Goal: Find specific page/section: Find specific page/section

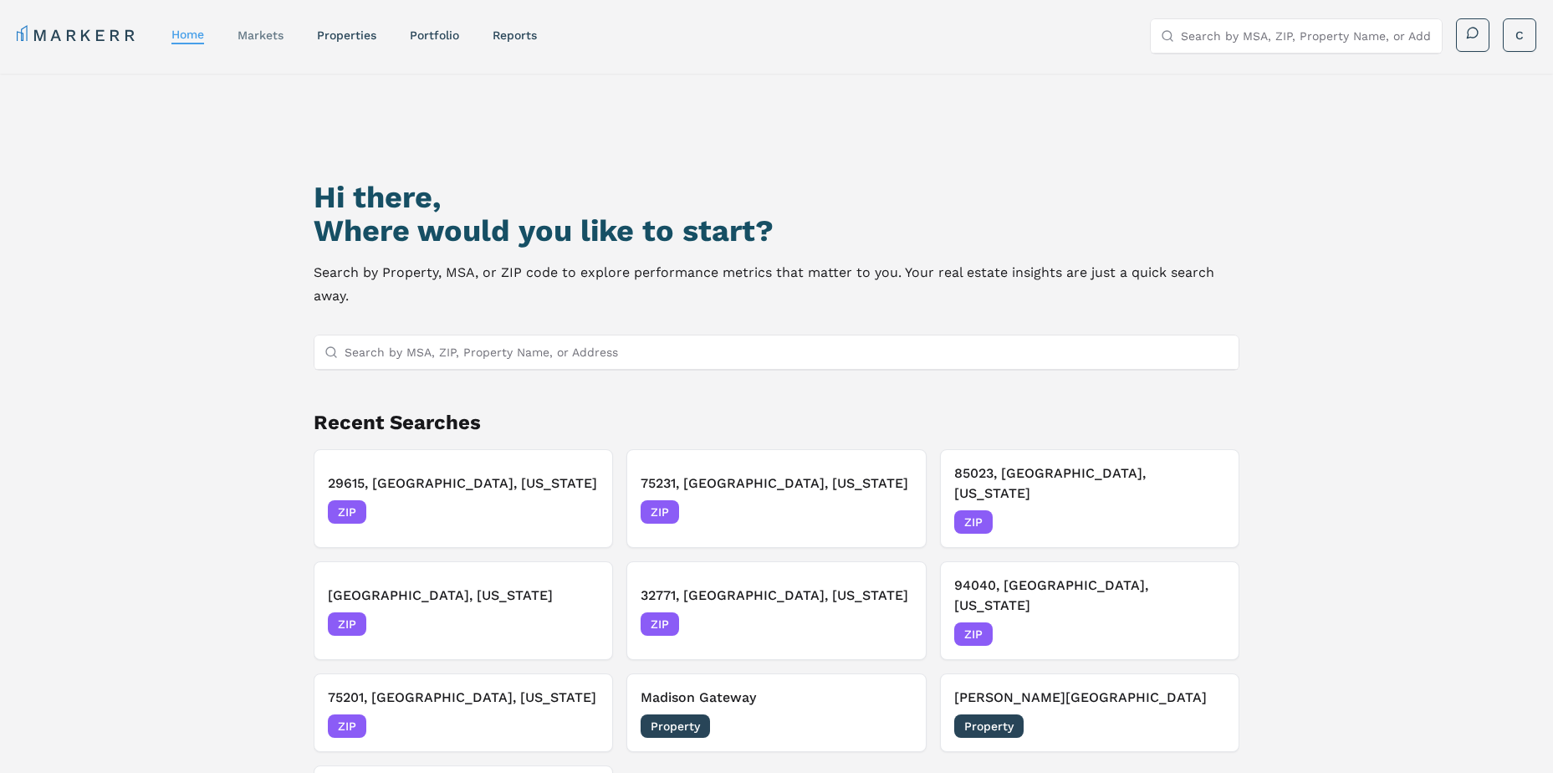
click at [264, 39] on link "markets" at bounding box center [261, 34] width 46 height 13
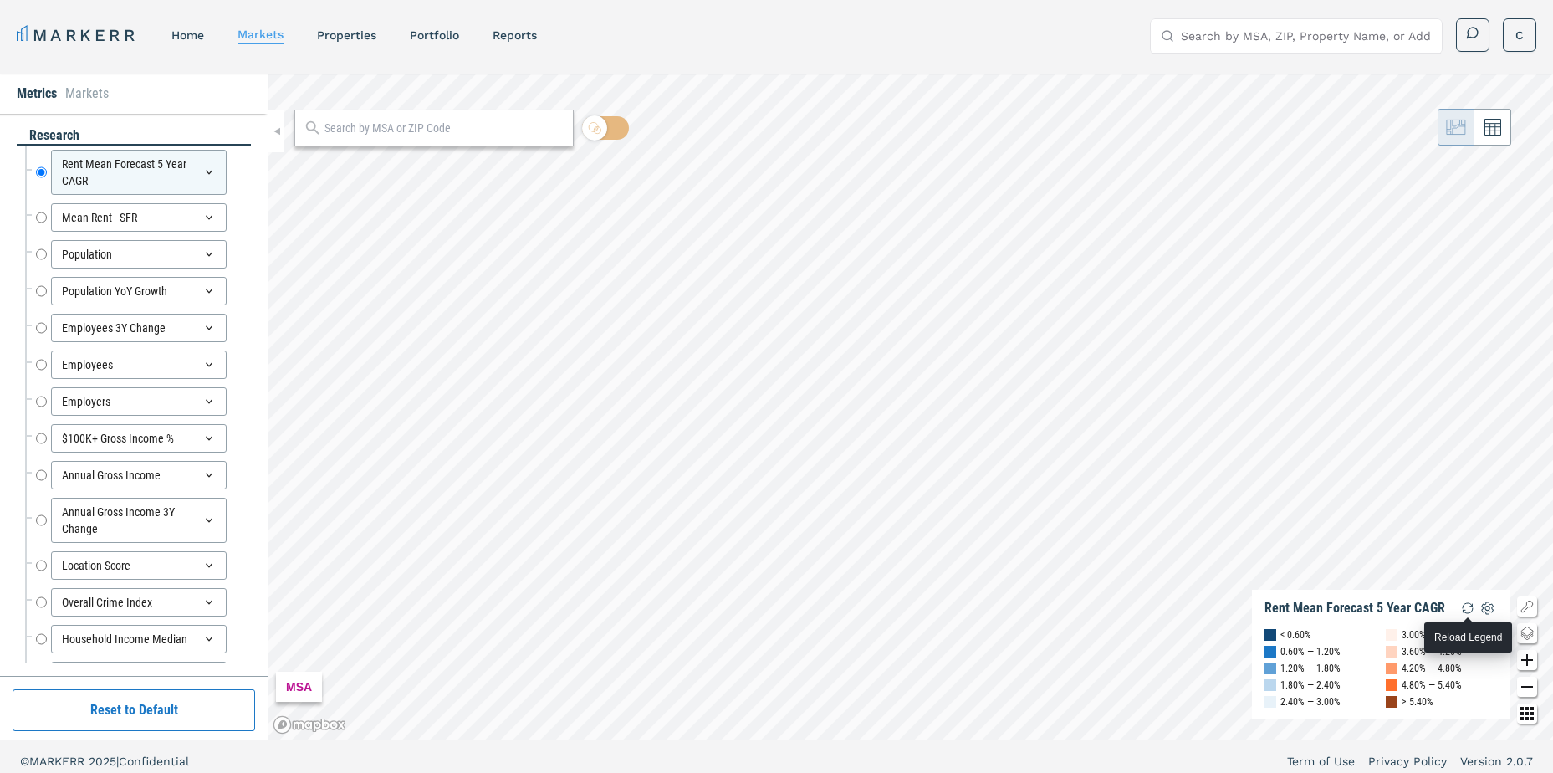
click at [1471, 610] on img "button" at bounding box center [1468, 608] width 20 height 20
click at [1461, 604] on img "button" at bounding box center [1468, 608] width 20 height 20
click at [1466, 605] on img "button" at bounding box center [1468, 608] width 20 height 20
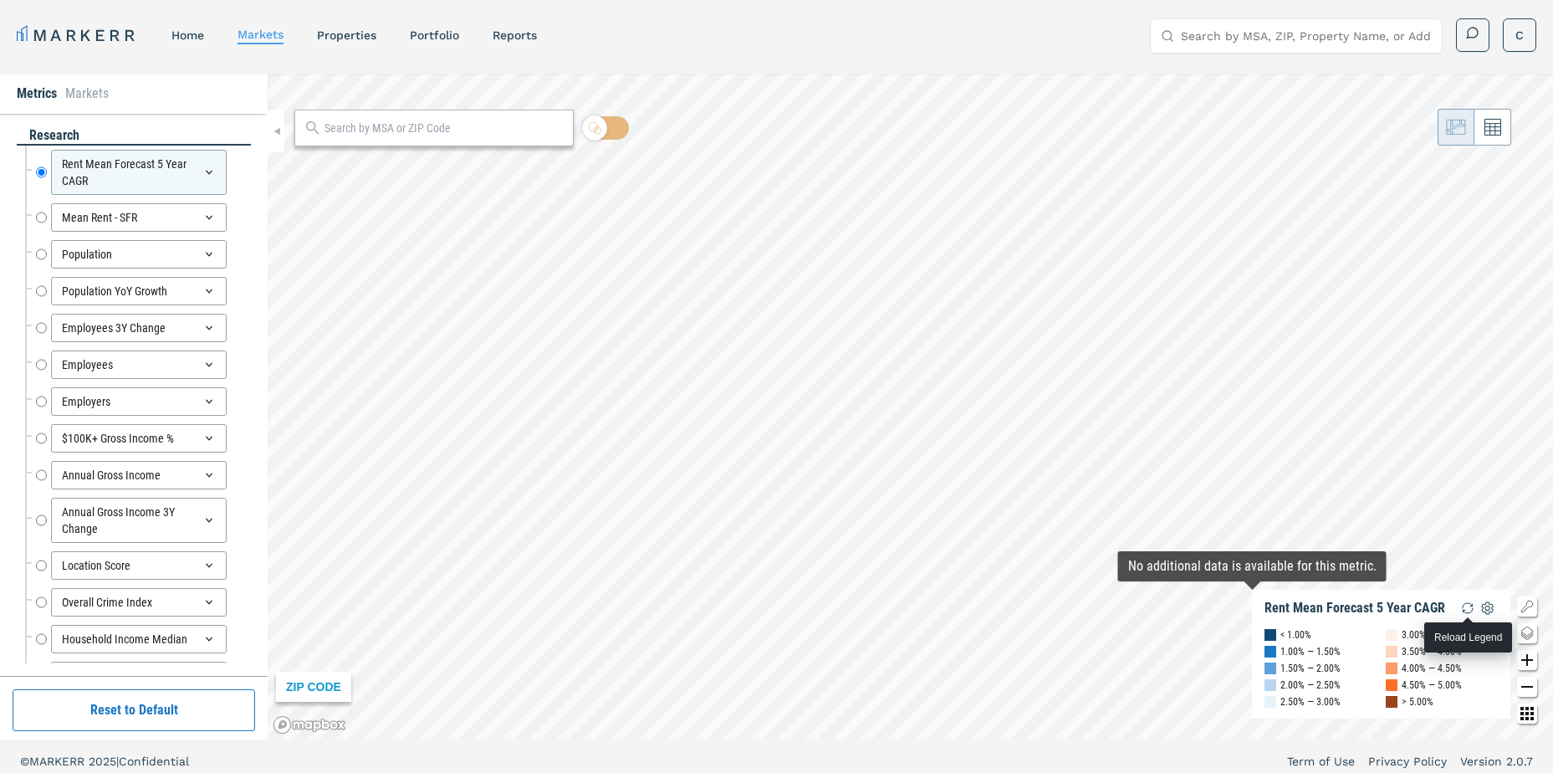
click at [1465, 605] on img "button" at bounding box center [1468, 608] width 20 height 20
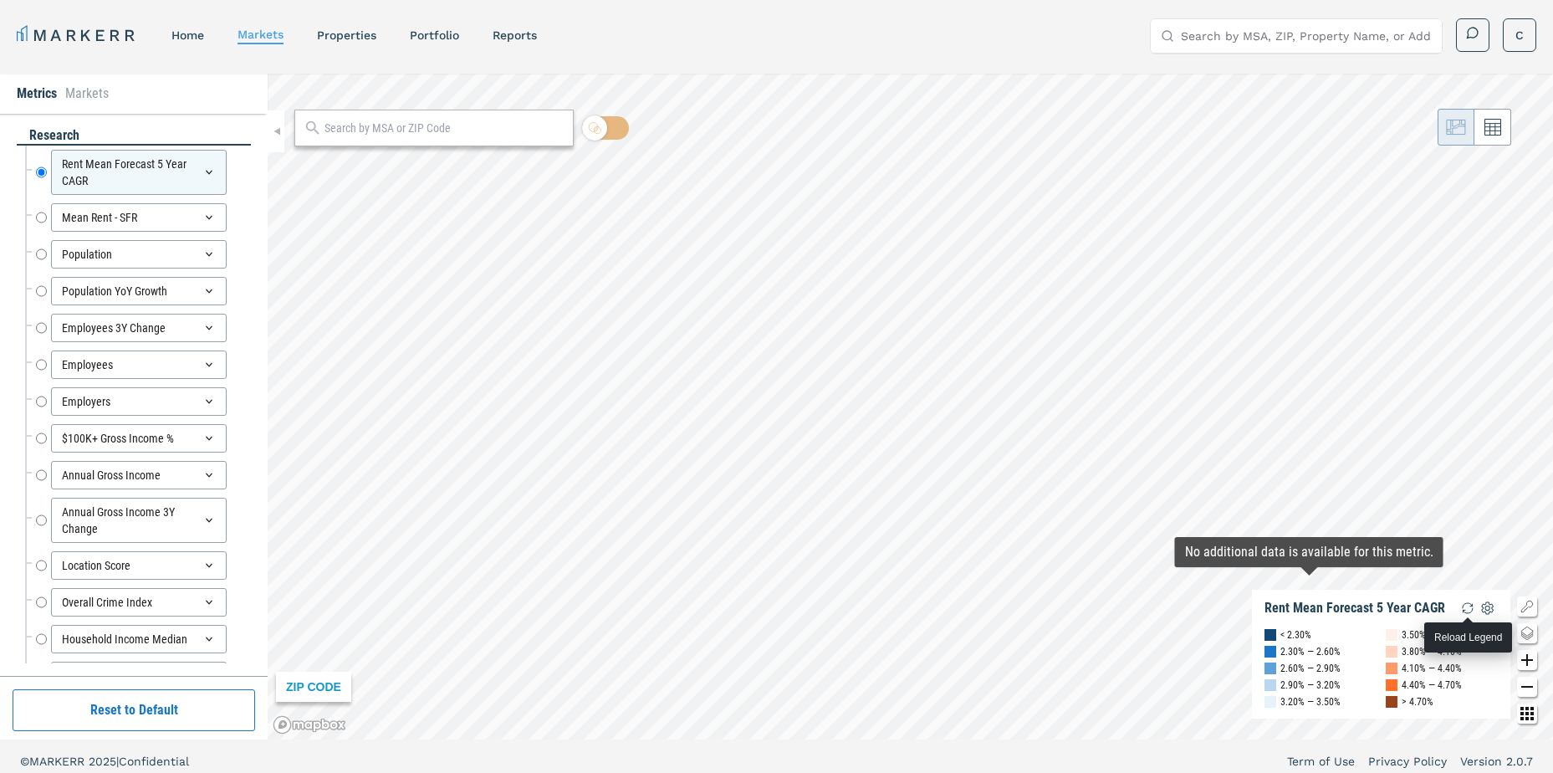
click at [1465, 608] on img "button" at bounding box center [1468, 608] width 20 height 20
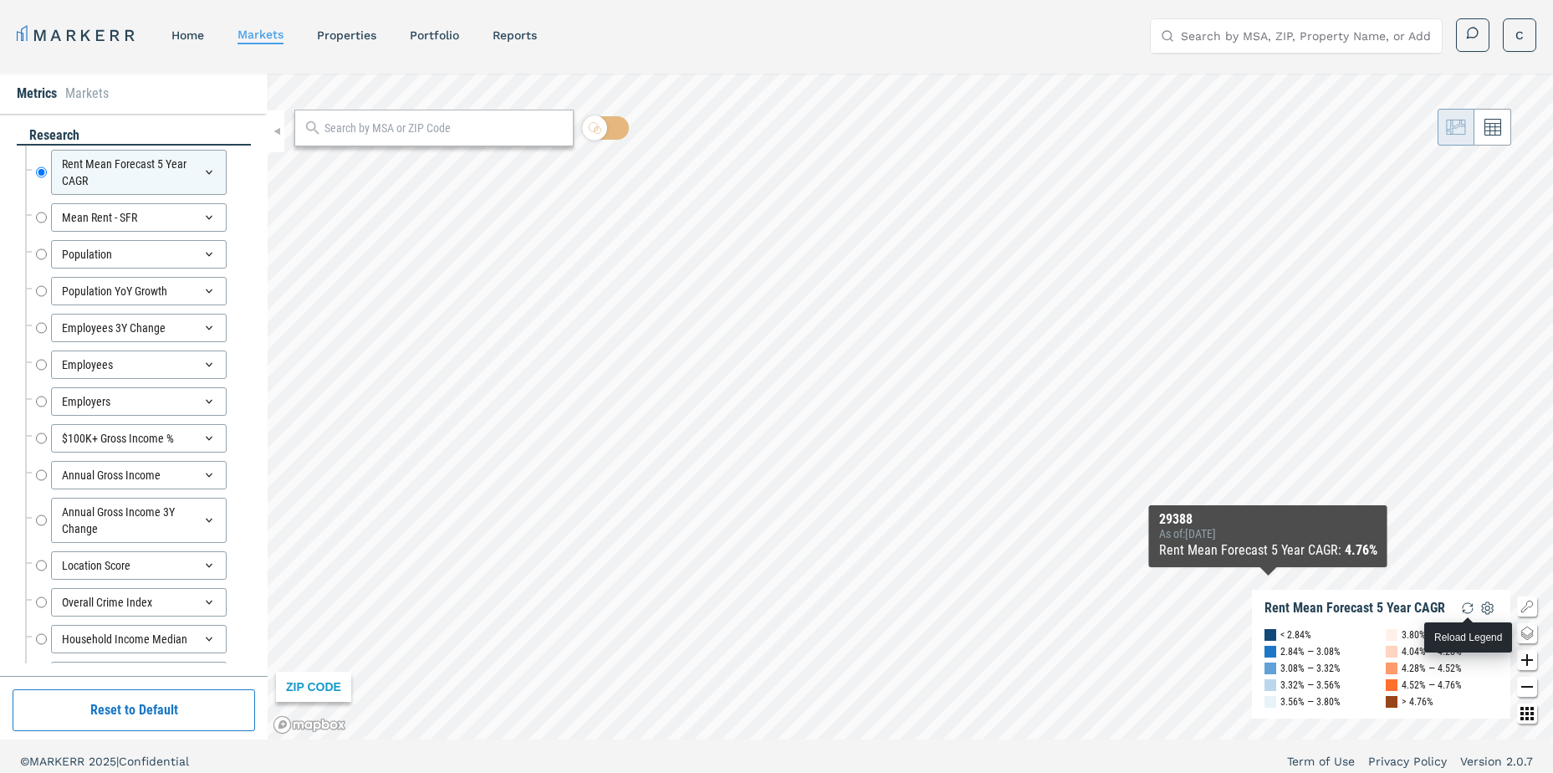
click at [1468, 607] on img "button" at bounding box center [1468, 608] width 20 height 20
click at [1467, 607] on img "button" at bounding box center [1468, 608] width 20 height 20
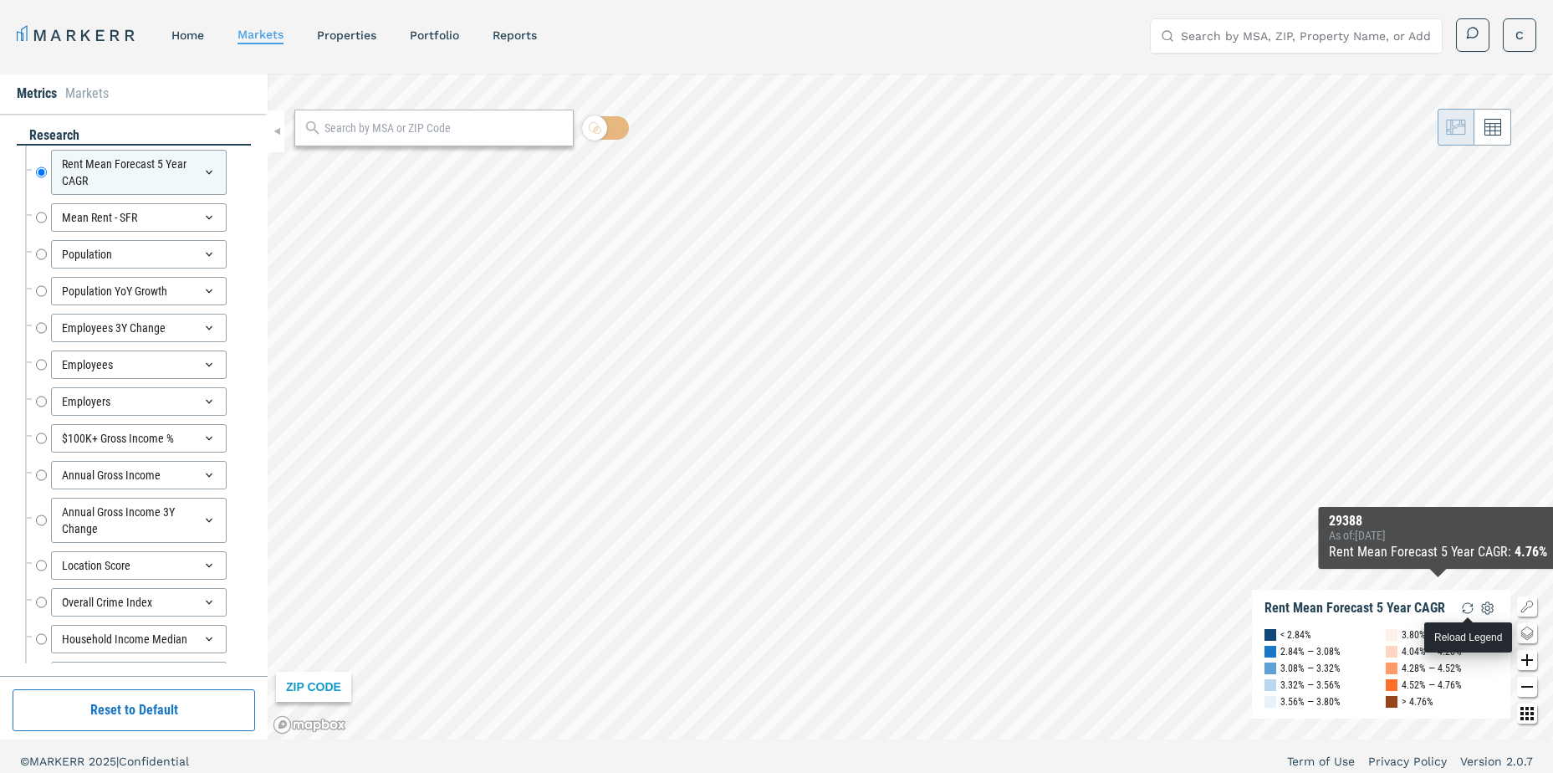
click at [1462, 606] on img "button" at bounding box center [1468, 608] width 20 height 20
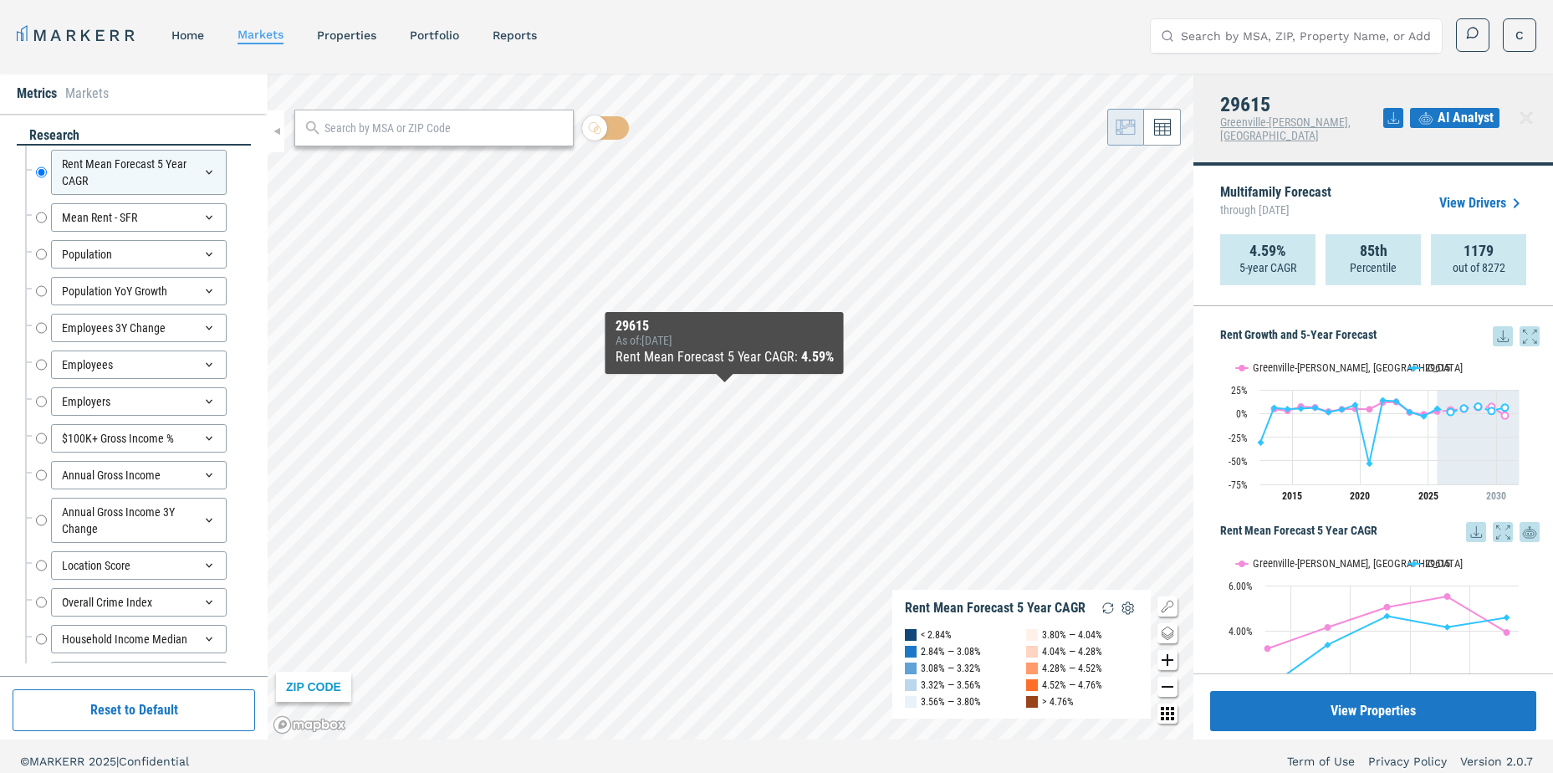
click at [1452, 110] on span "AI Analyst" at bounding box center [1466, 118] width 56 height 20
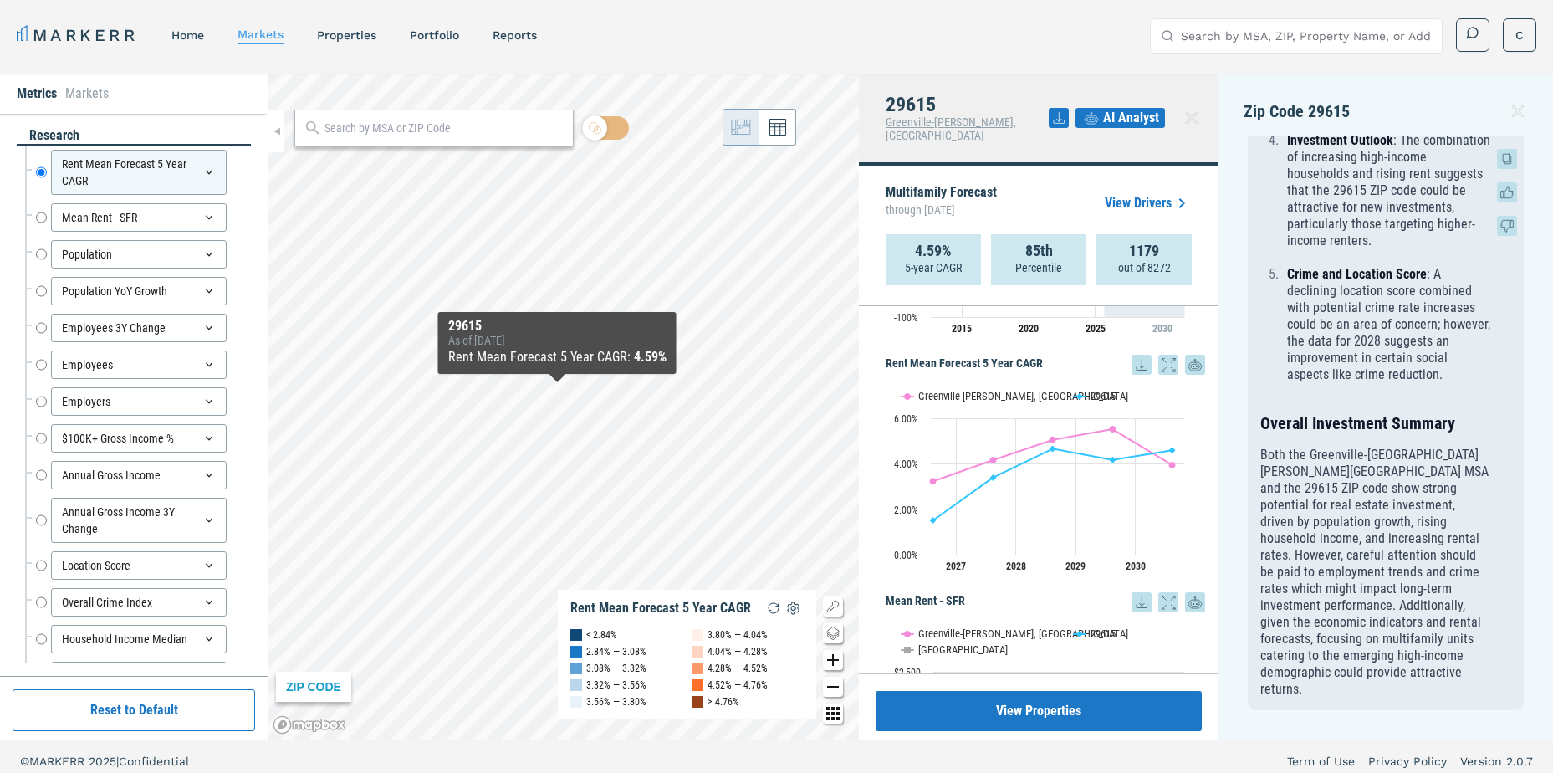
scroll to position [1359, 0]
